Goal: Task Accomplishment & Management: Use online tool/utility

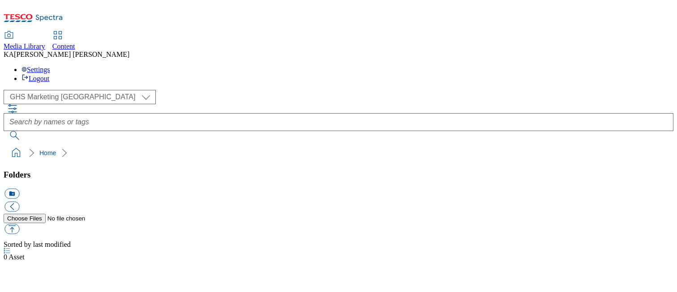
select select "flare-ghs-mktg"
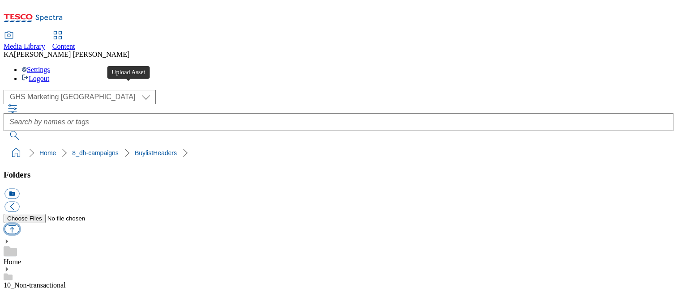
click at [19, 224] on button "button" at bounding box center [11, 229] width 15 height 10
type input "C:\fakepath\1754287507603-ad541419_Rennie_LegoBrand_H_1184x333_V1.jpg"
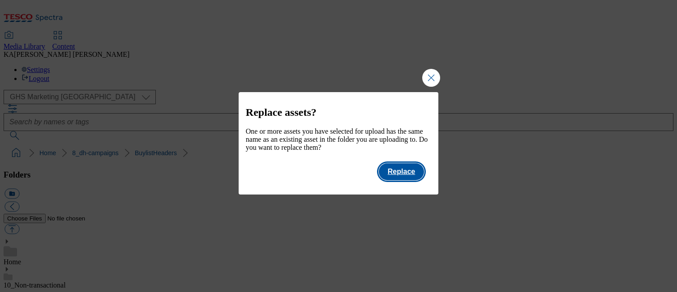
click at [408, 180] on button "Replace" at bounding box center [401, 171] width 45 height 17
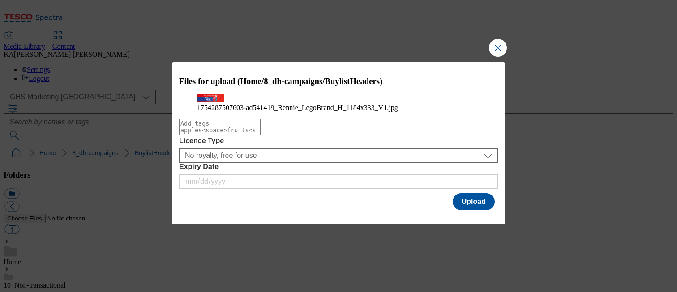
click at [467, 208] on div "Files for upload (Home/8_dh-campaigns/BuylistHeaders) 1754287507603-ad541419_Re…" at bounding box center [338, 137] width 333 height 150
click at [469, 210] on button "Upload" at bounding box center [474, 201] width 42 height 17
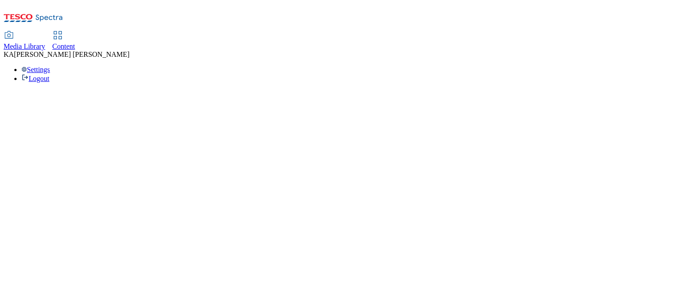
select select "ghs-[GEOGRAPHIC_DATA]"
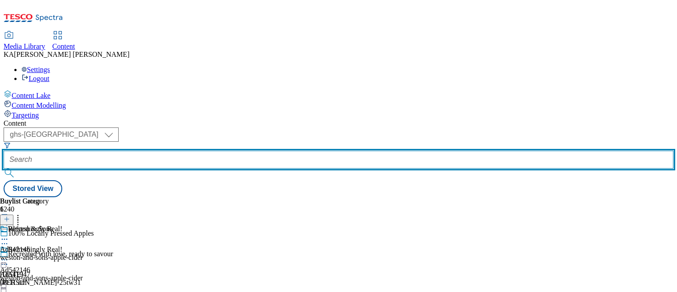
click at [210, 151] on input "text" at bounding box center [339, 160] width 670 height 18
paste input "bayer-rennie-25tw24"
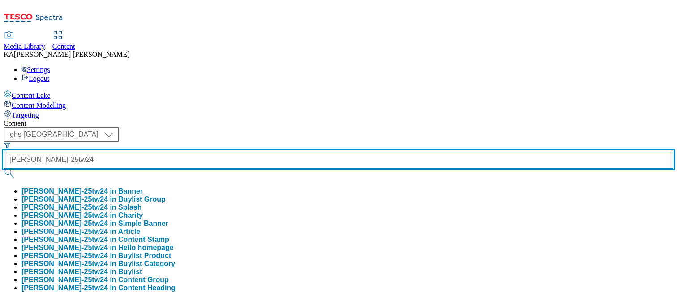
type input "bayer-rennie-25tw24"
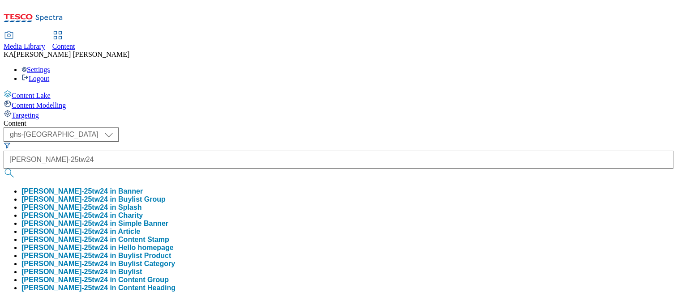
click at [166, 196] on button "bayer-rennie-25tw24 in Buylist Group" at bounding box center [93, 200] width 144 height 8
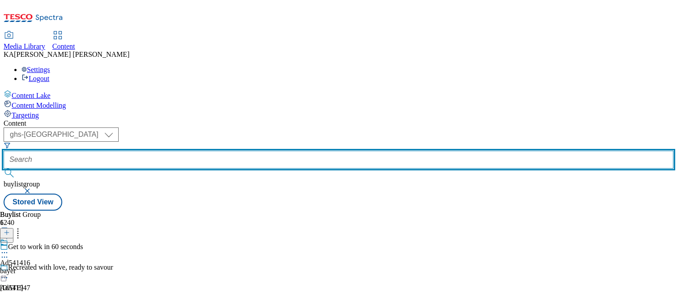
click at [199, 151] on input "text" at bounding box center [339, 160] width 670 height 18
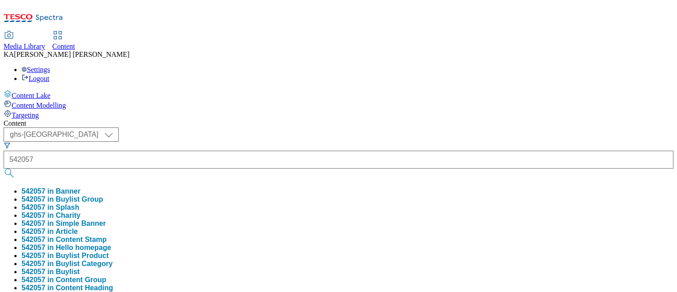
click at [113, 260] on button "542057 in Buylist Category" at bounding box center [66, 264] width 91 height 8
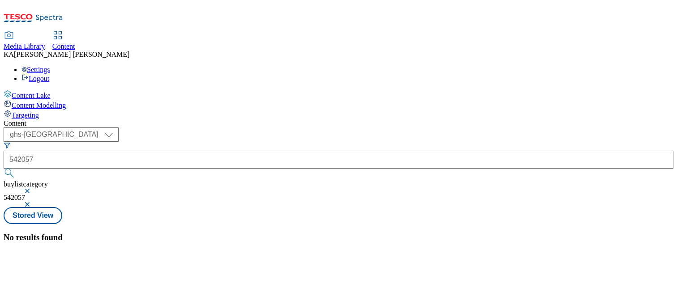
click at [33, 188] on button "button" at bounding box center [28, 190] width 9 height 5
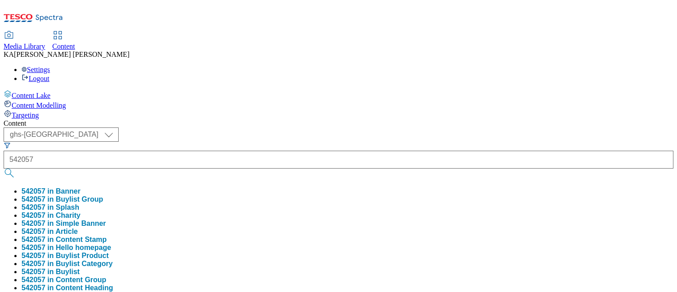
click at [80, 268] on button "542057 in Buylist" at bounding box center [50, 272] width 58 height 8
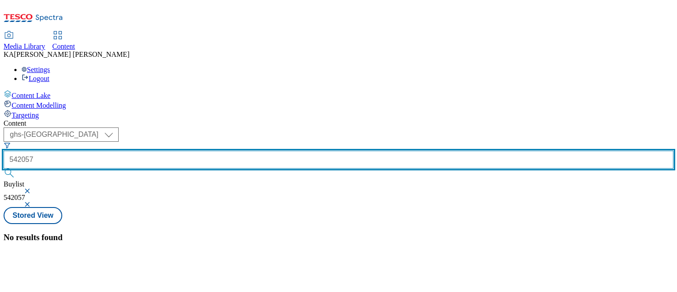
click at [230, 151] on input "542057" at bounding box center [339, 160] width 670 height 18
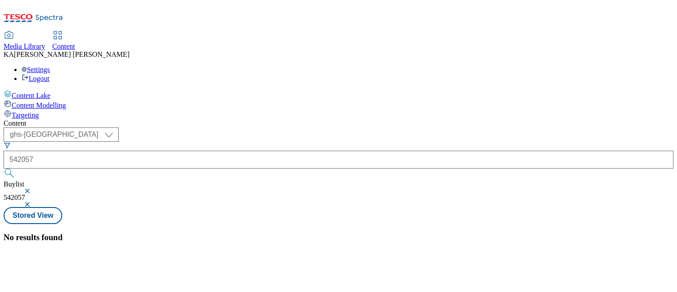
click at [33, 188] on button "button" at bounding box center [28, 190] width 9 height 5
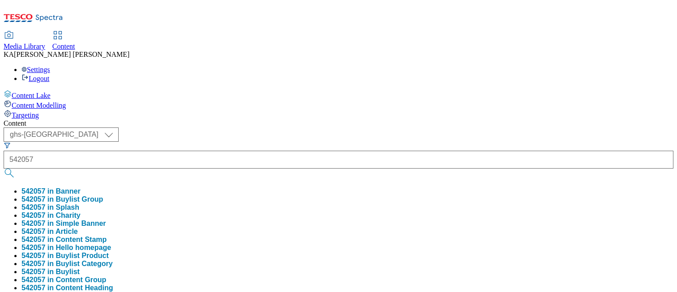
click at [103, 196] on button "542057 in Buylist Group" at bounding box center [61, 200] width 81 height 8
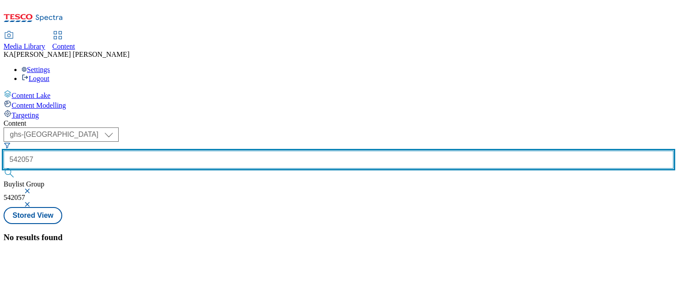
click at [194, 151] on input "542057" at bounding box center [339, 160] width 670 height 18
type input "Ad542057"
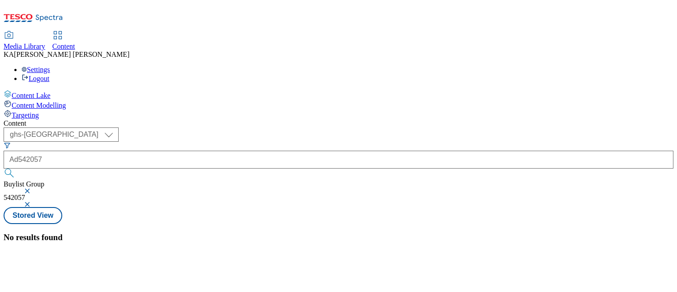
click at [33, 202] on button "button" at bounding box center [28, 204] width 9 height 5
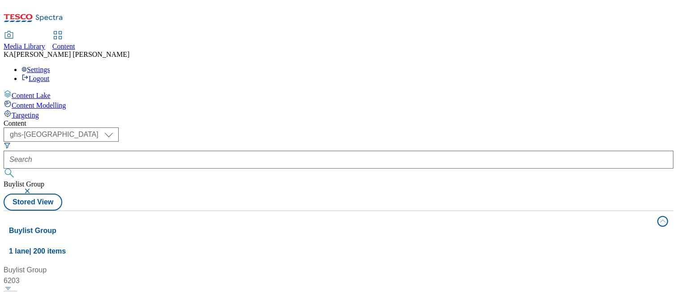
scroll to position [232, 0]
